Goal: Task Accomplishment & Management: Manage account settings

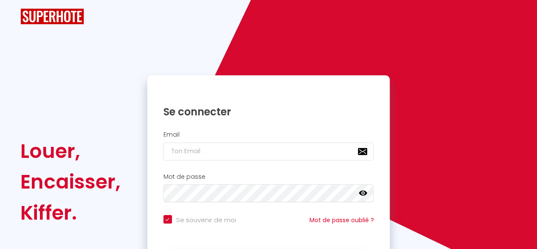
checkbox input "true"
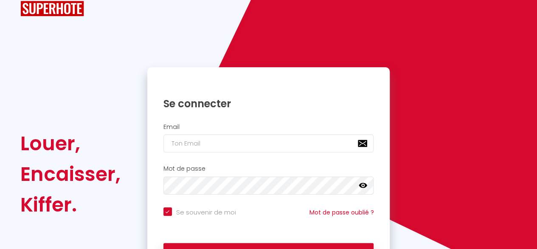
scroll to position [81, 0]
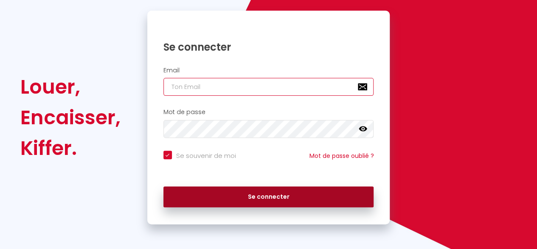
type input "[EMAIL_ADDRESS][DOMAIN_NAME]"
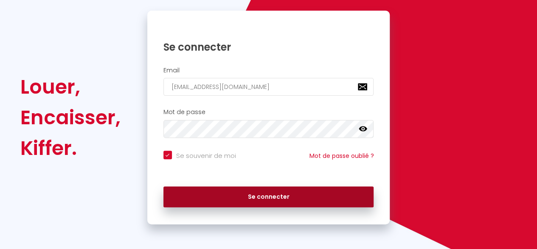
click at [260, 192] on button "Se connecter" at bounding box center [269, 196] width 211 height 21
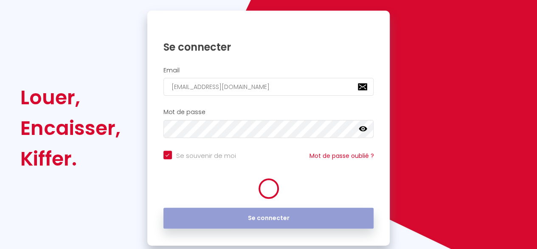
checkbox input "true"
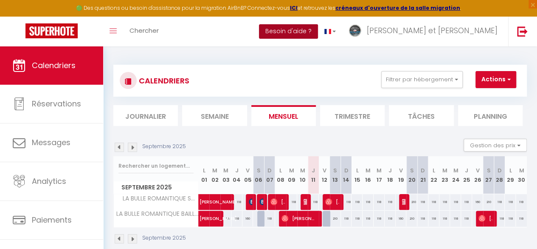
click at [318, 29] on button "Besoin d'aide ?" at bounding box center [288, 31] width 59 height 14
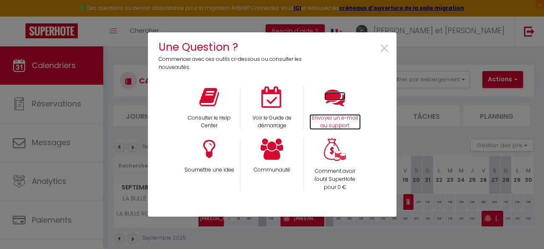
click at [335, 103] on icon at bounding box center [334, 96] width 21 height 21
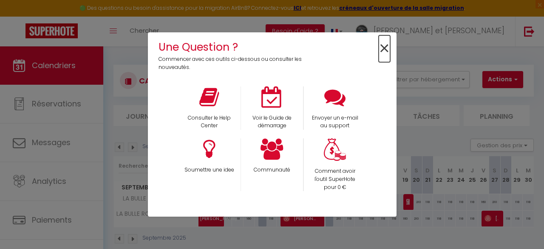
click at [386, 48] on span "×" at bounding box center [384, 48] width 11 height 27
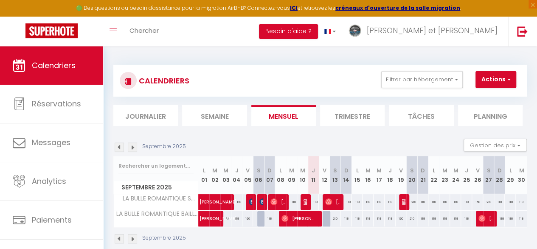
click at [134, 197] on span "LA BULLE ROMANTIQUE SACY" at bounding box center [157, 198] width 85 height 9
copy tr "LA BULLE ROMANTIQUE SACY"
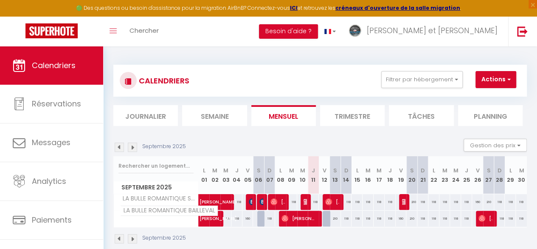
click at [138, 211] on span "LA BULLE ROMANTIQUE BAILLEVAL" at bounding box center [169, 210] width 98 height 10
copy tr "LA BULLE ROMANTIQUE BAILLEVAL"
